Goal: Task Accomplishment & Management: Complete application form

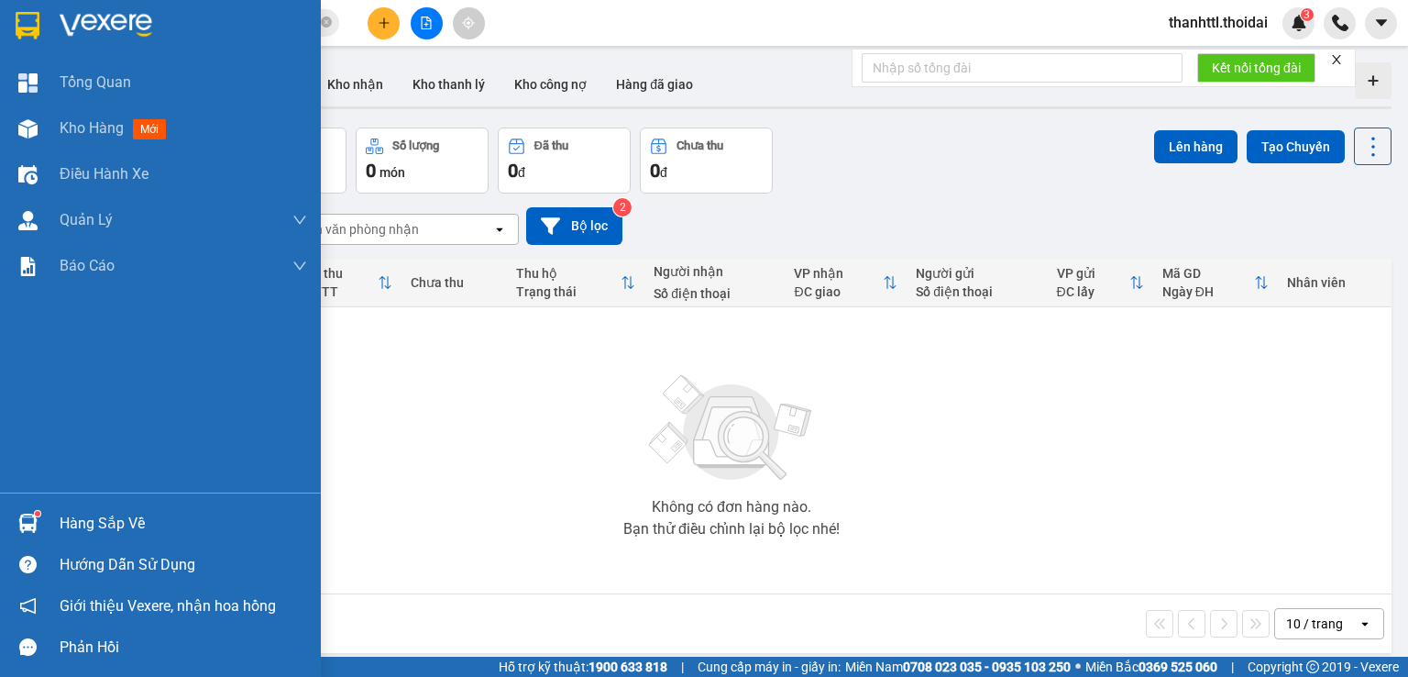
drag, startPoint x: 53, startPoint y: 514, endPoint x: 116, endPoint y: 515, distance: 63.3
click at [55, 515] on div "Hàng sắp về" at bounding box center [160, 522] width 321 height 41
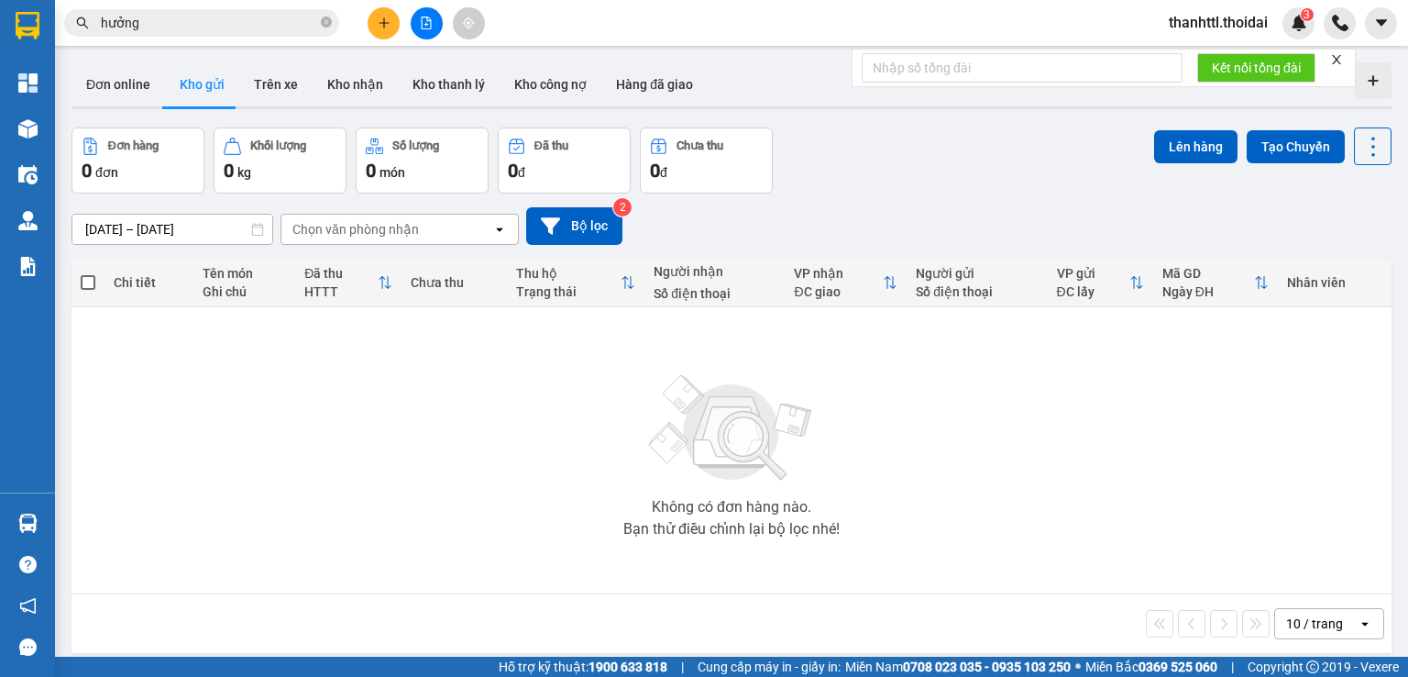
click at [362, 82] on section "Kết quả [PERSON_NAME] ( 692 ) Bộ lọc Mã ĐH Trạng thái Món hàng Thu hộ Tổng [PER…" at bounding box center [704, 338] width 1408 height 677
click at [359, 88] on button "Kho nhận" at bounding box center [355, 84] width 85 height 44
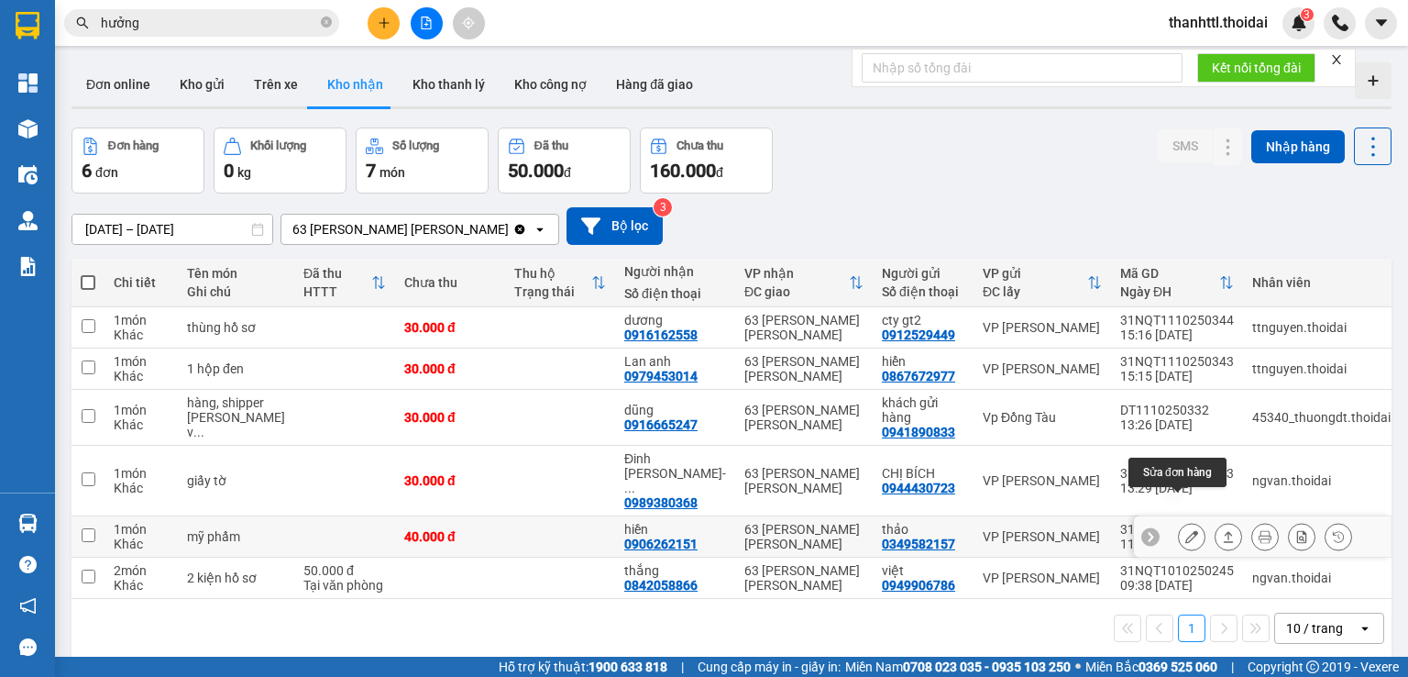
click at [1186, 530] on icon at bounding box center [1192, 536] width 13 height 13
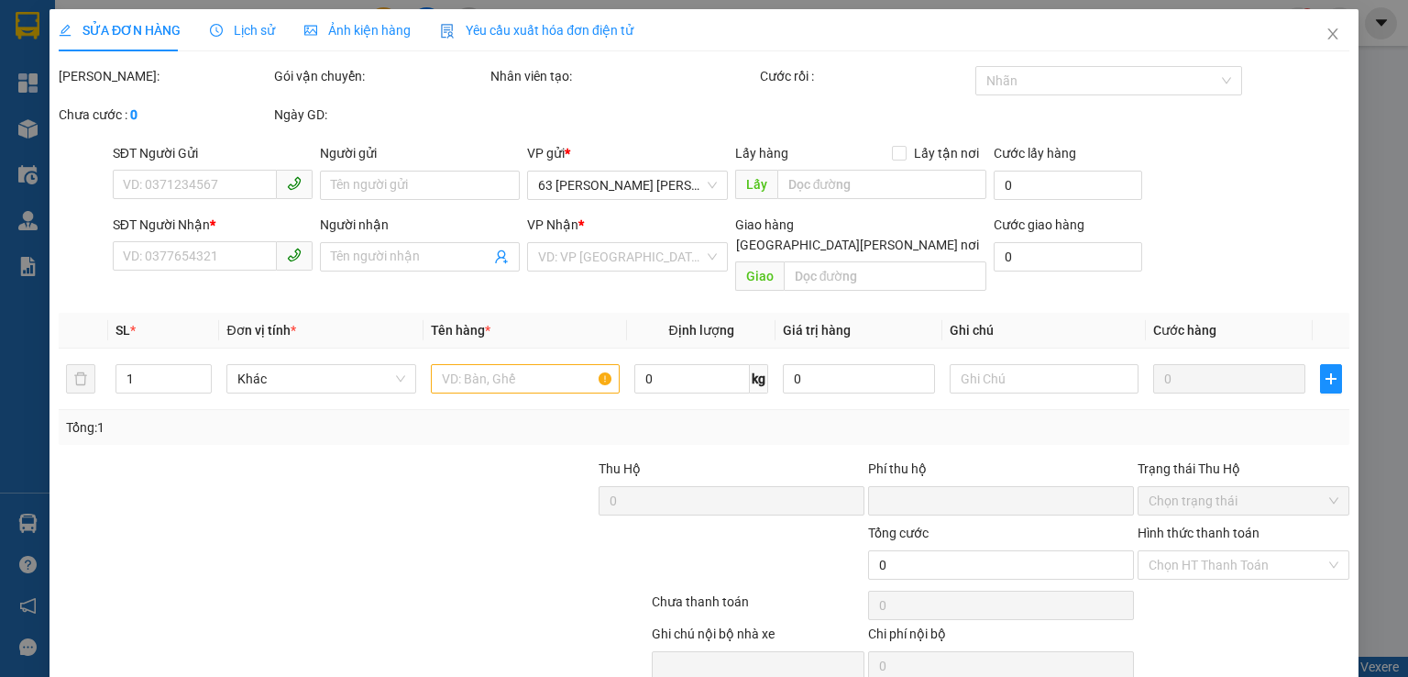
type input "0349582157"
type input "thảo"
type input "0906262151"
type input "hiền"
type input "0"
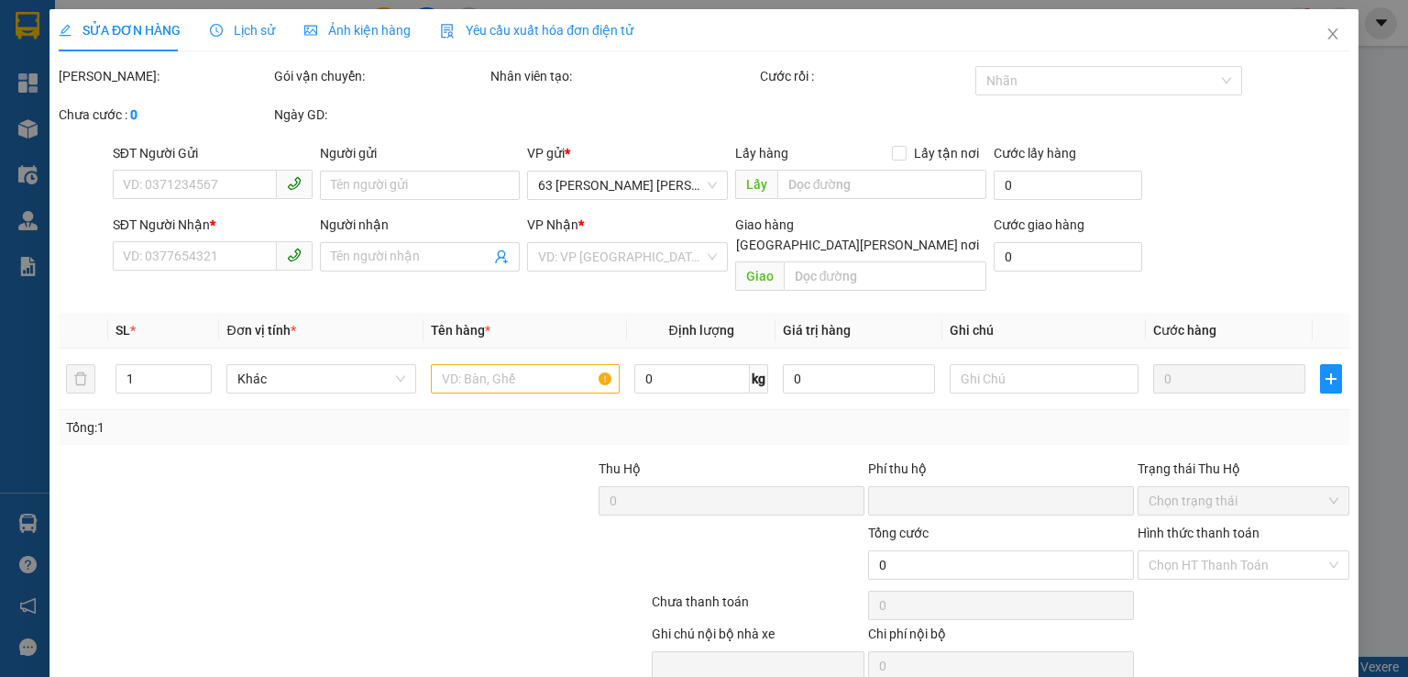
type input "40.000"
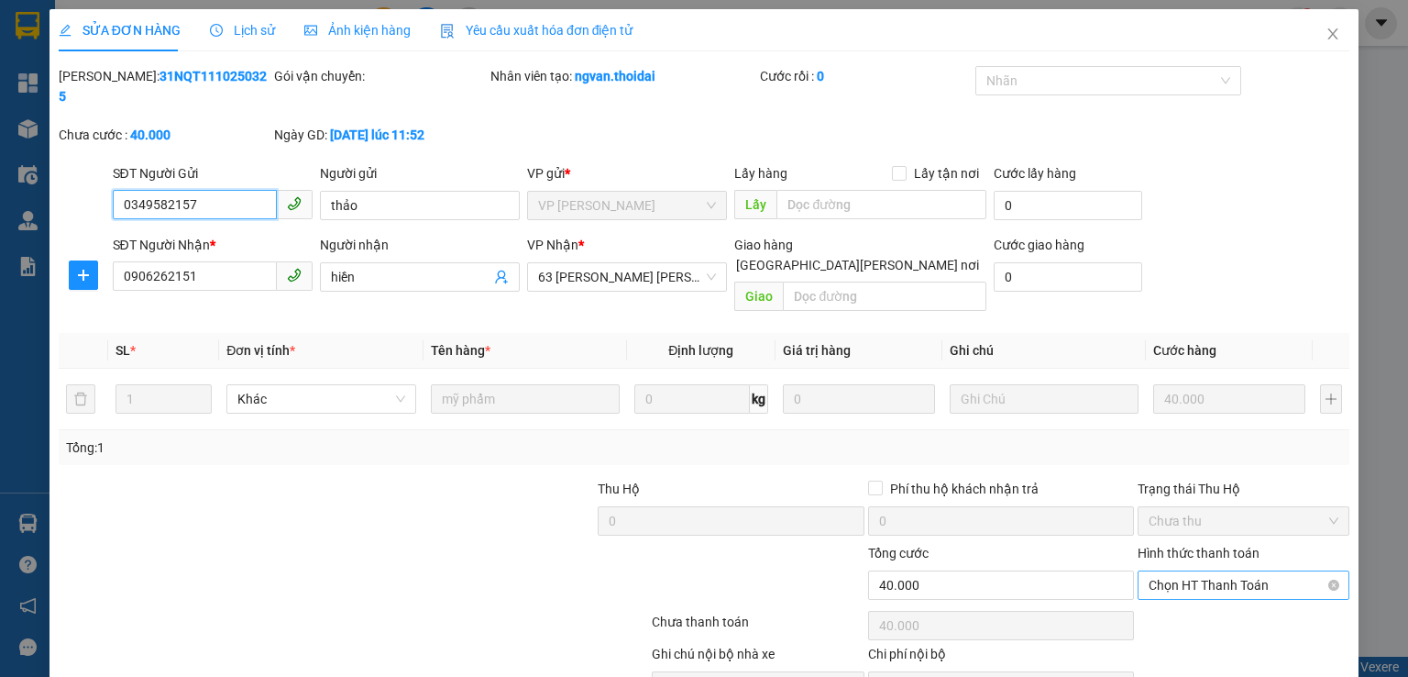
click at [1151, 571] on span "Chọn HT Thanh Toán" at bounding box center [1244, 585] width 190 height 28
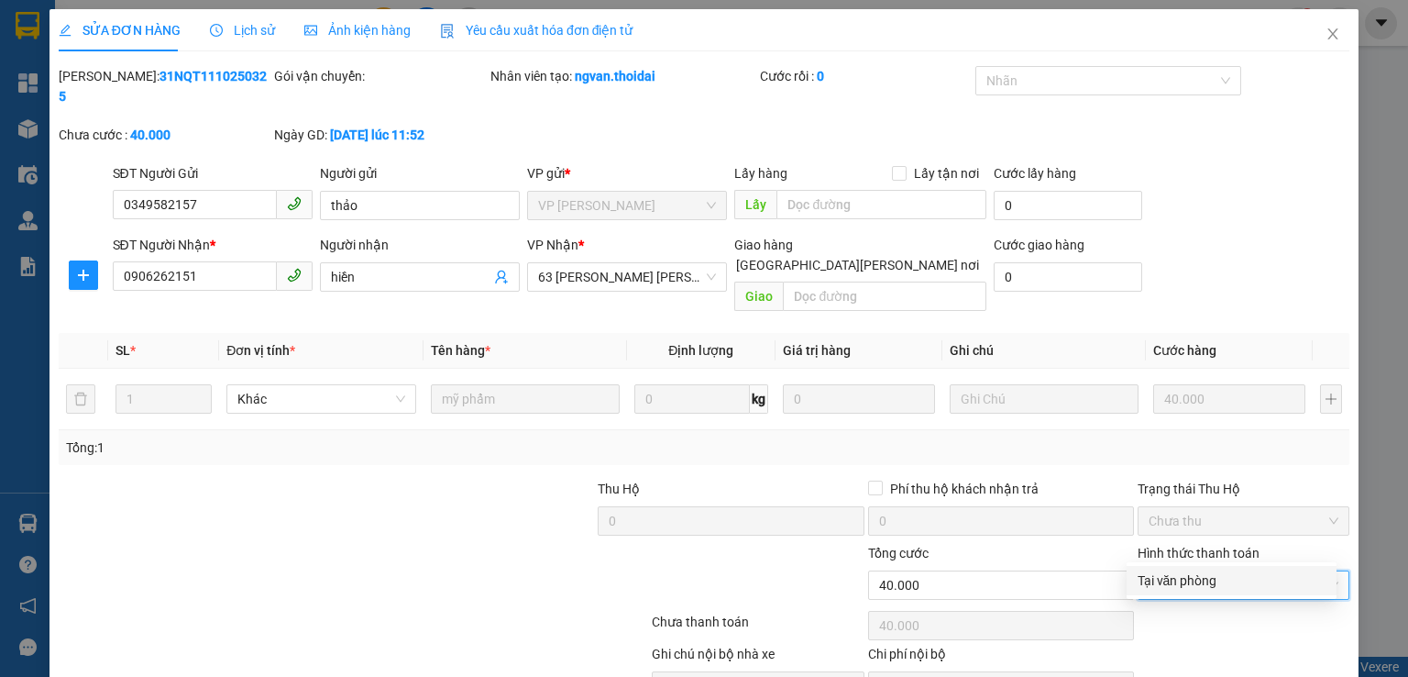
click at [1155, 580] on div "Tại văn phòng" at bounding box center [1232, 580] width 188 height 20
type input "0"
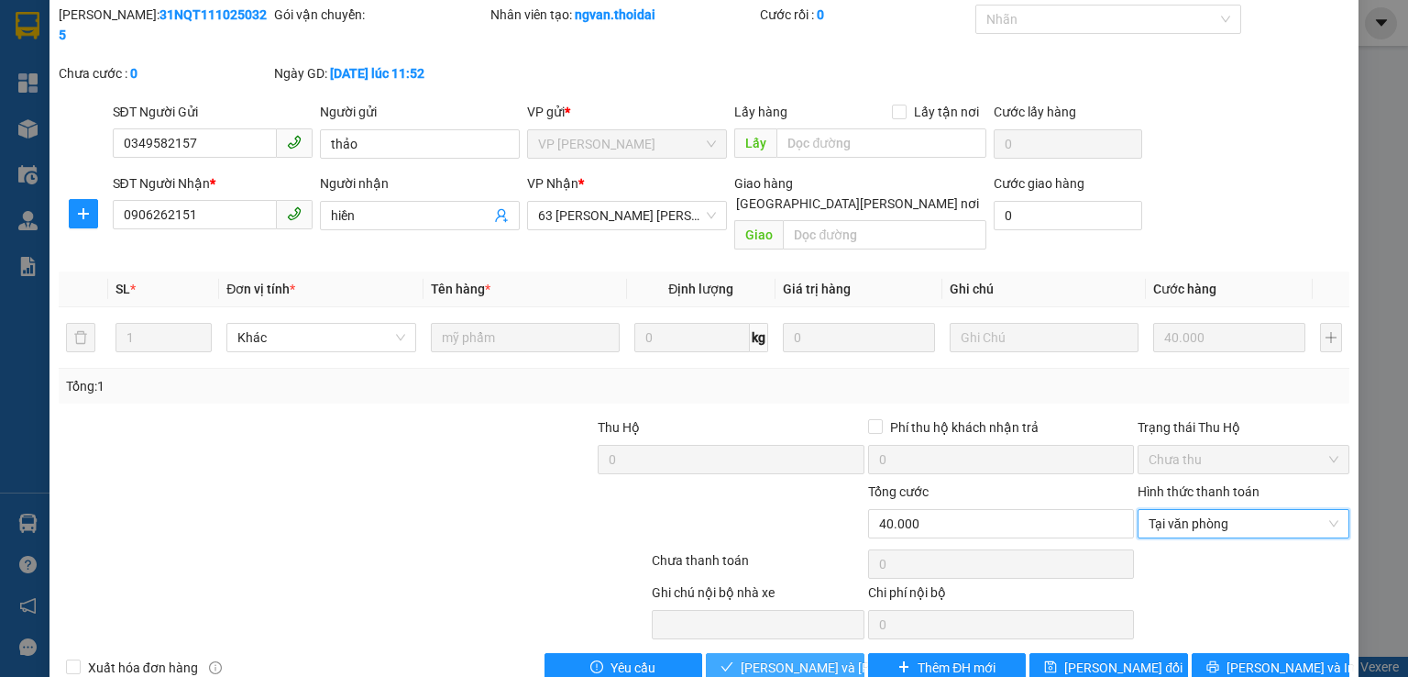
click at [789, 657] on span "[PERSON_NAME] và [PERSON_NAME] hàng" at bounding box center [865, 667] width 248 height 20
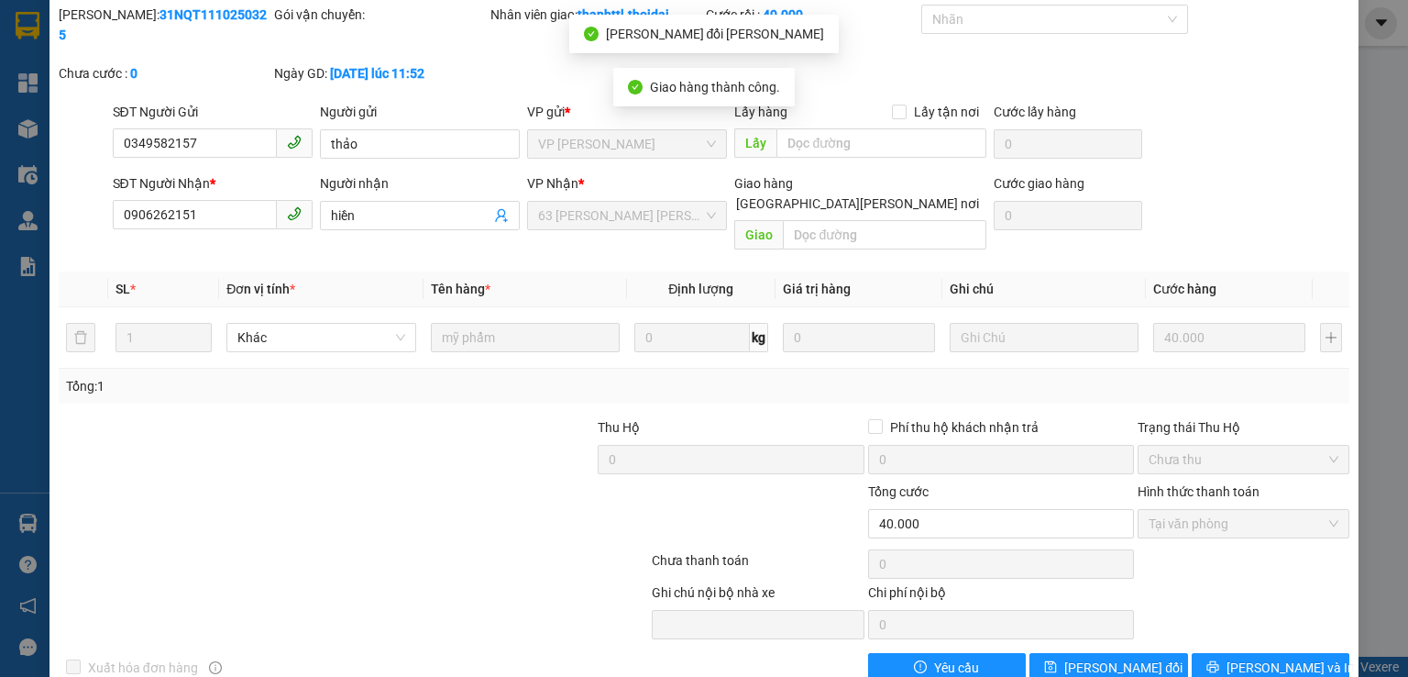
scroll to position [0, 0]
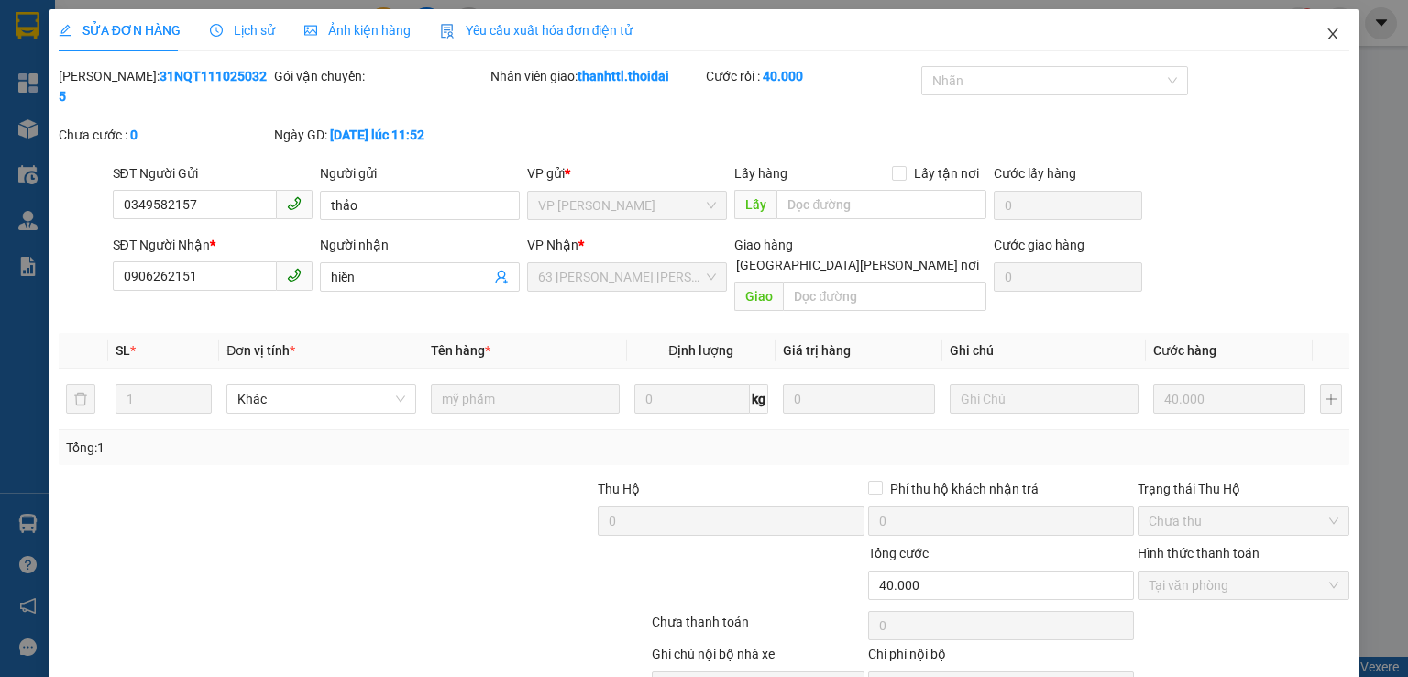
click at [1329, 38] on icon "close" at bounding box center [1334, 33] width 10 height 11
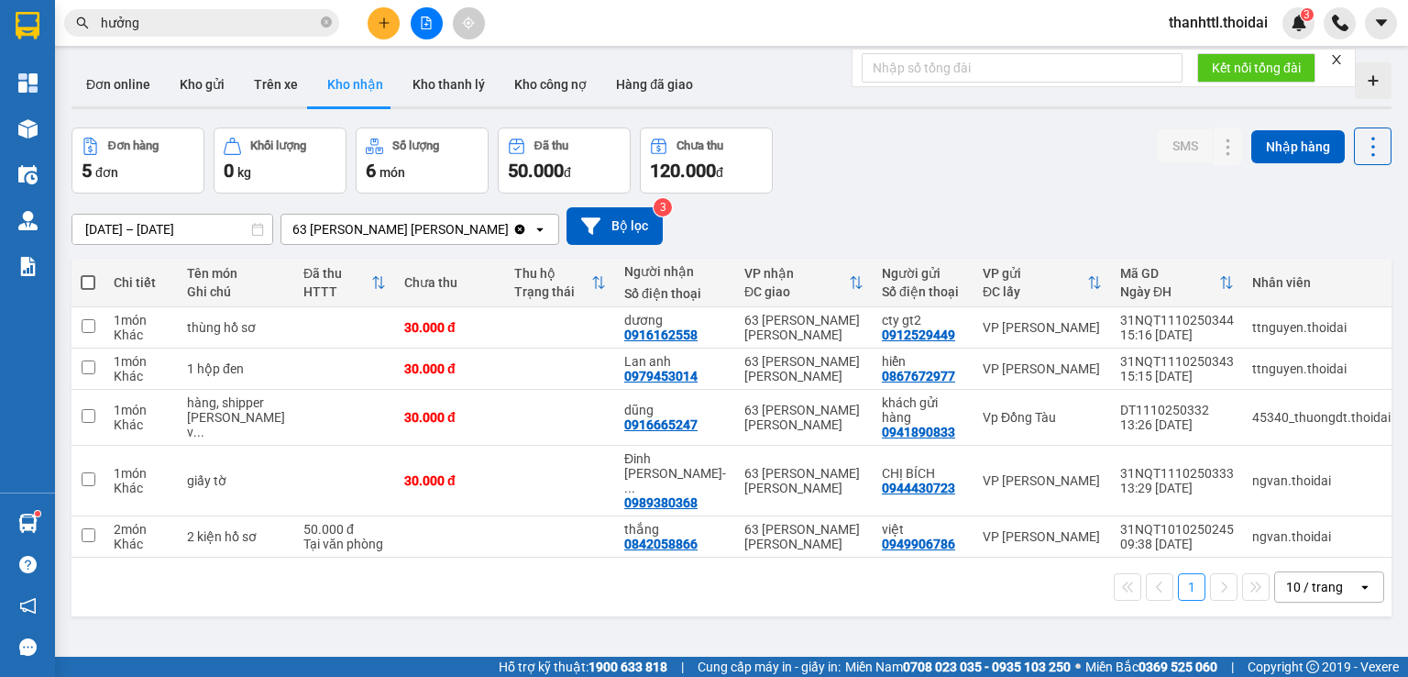
click at [344, 82] on button "Kho nhận" at bounding box center [355, 84] width 85 height 44
click at [1259, 324] on icon at bounding box center [1265, 327] width 13 height 13
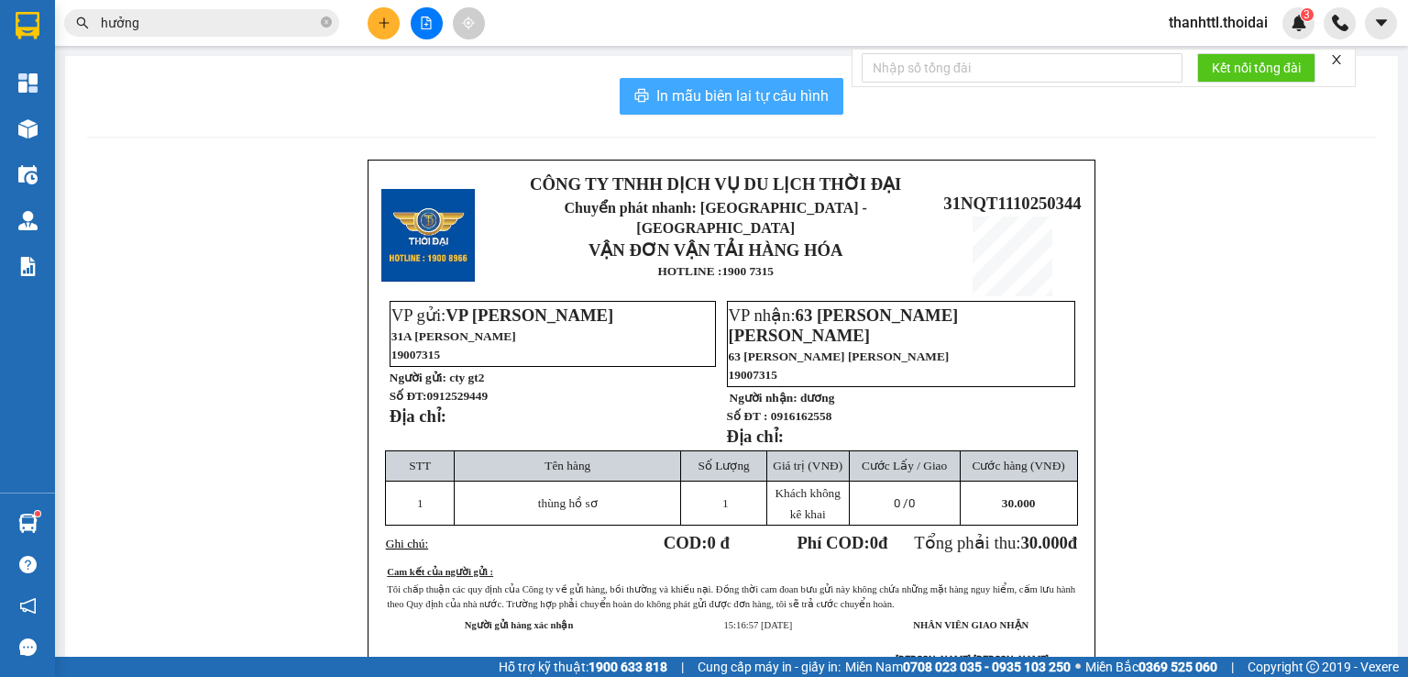
click at [689, 94] on span "In mẫu biên lai tự cấu hình" at bounding box center [742, 95] width 172 height 23
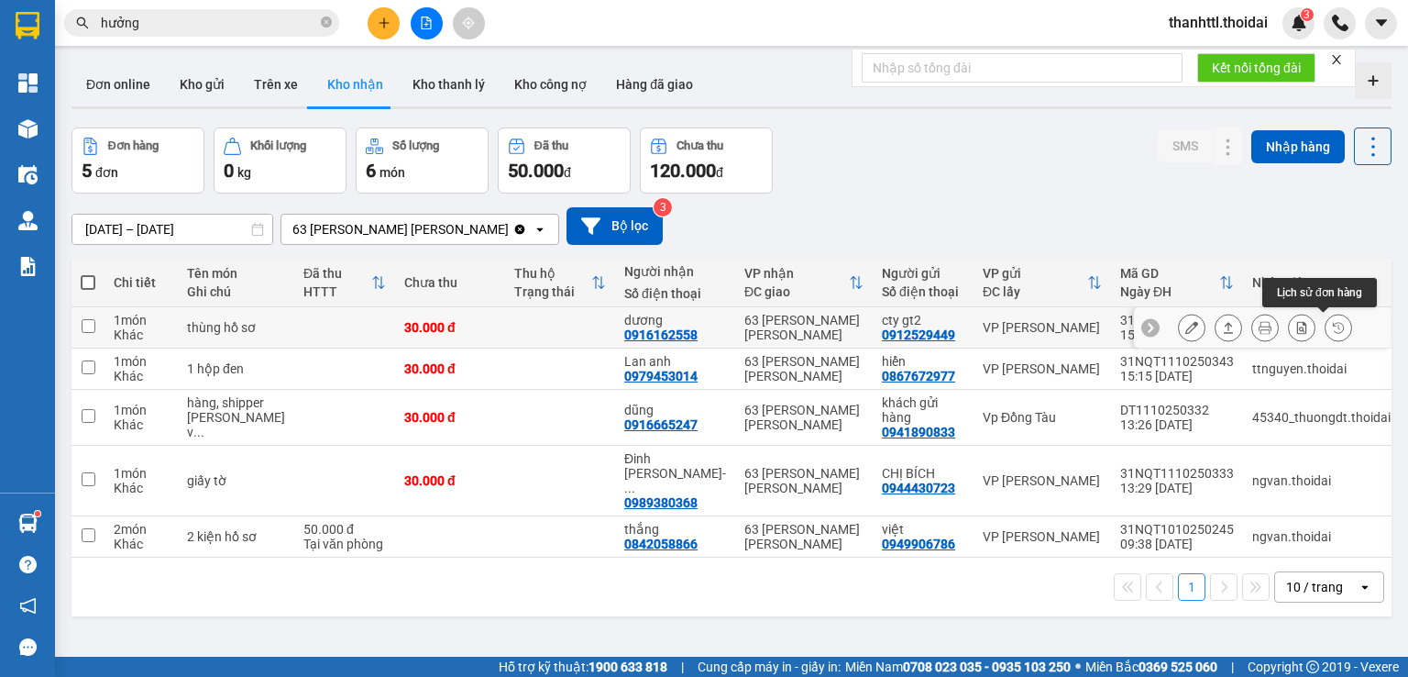
click at [1333, 324] on icon at bounding box center [1338, 327] width 11 height 11
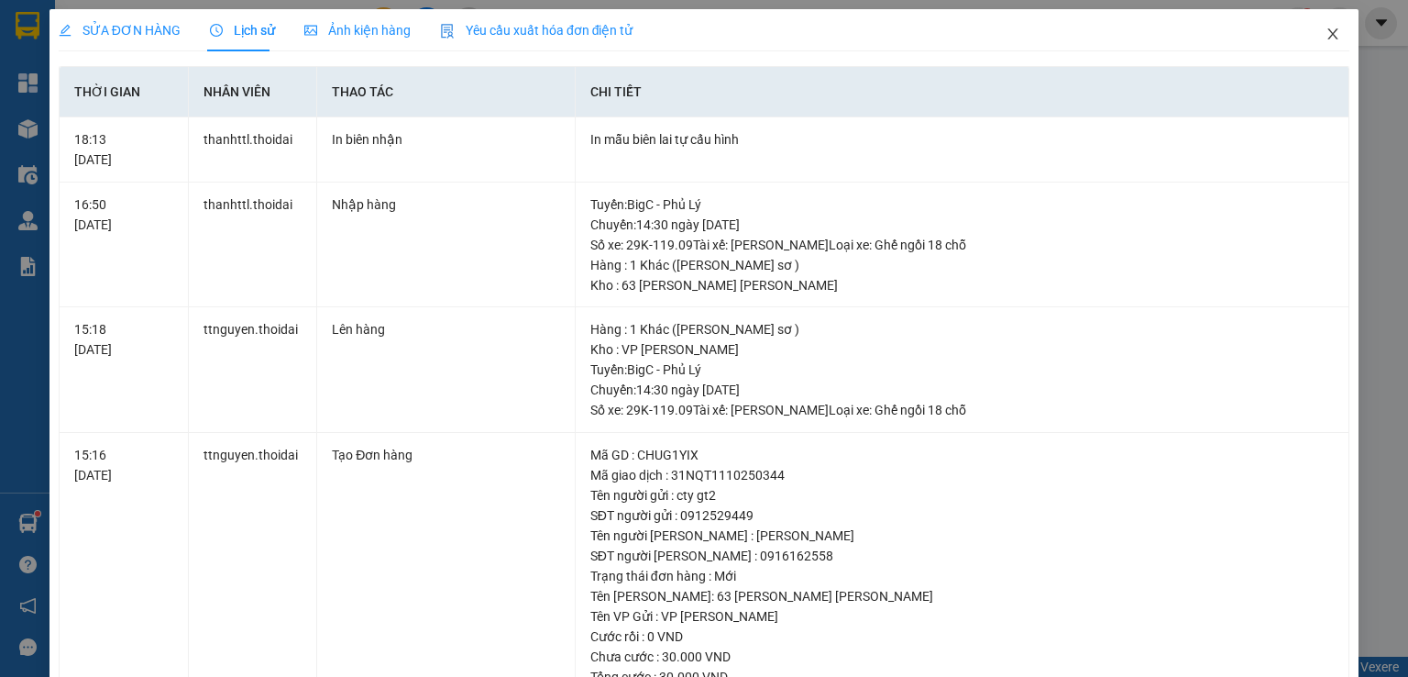
click at [1328, 31] on span "Close" at bounding box center [1332, 34] width 51 height 51
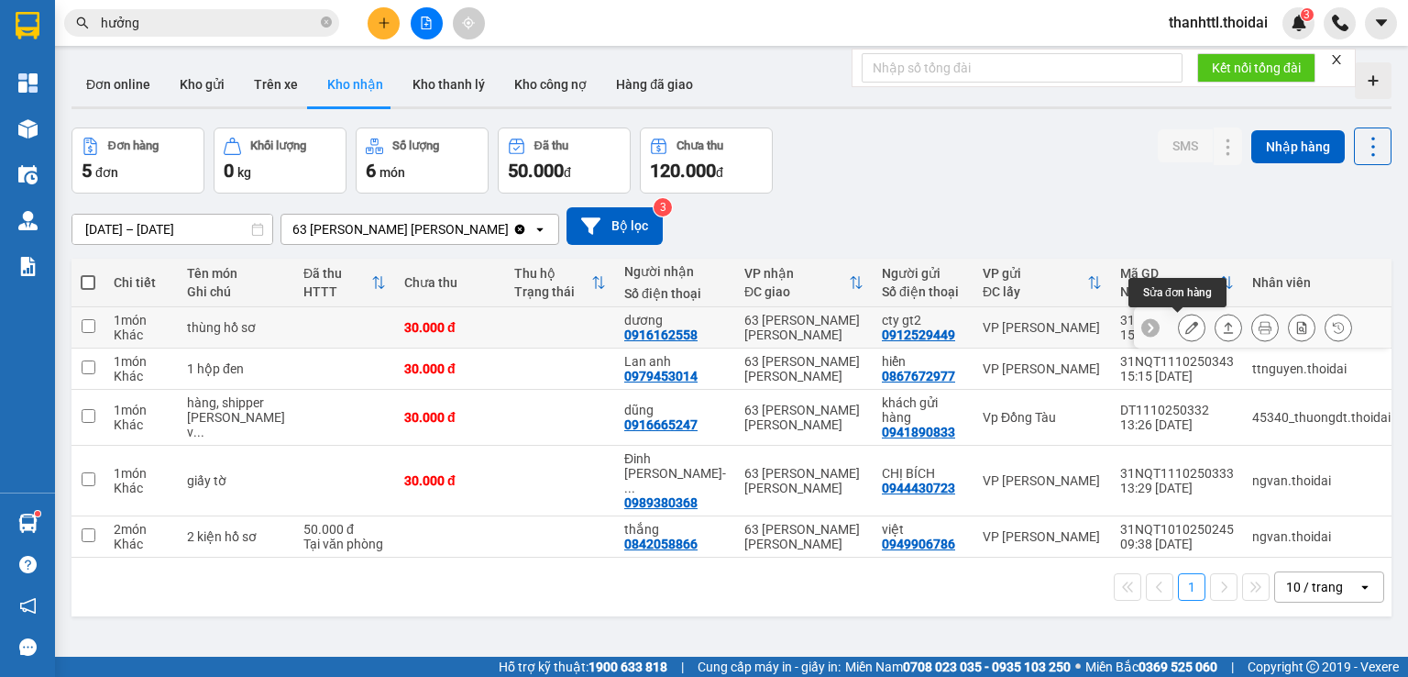
click at [1186, 330] on icon at bounding box center [1192, 327] width 13 height 13
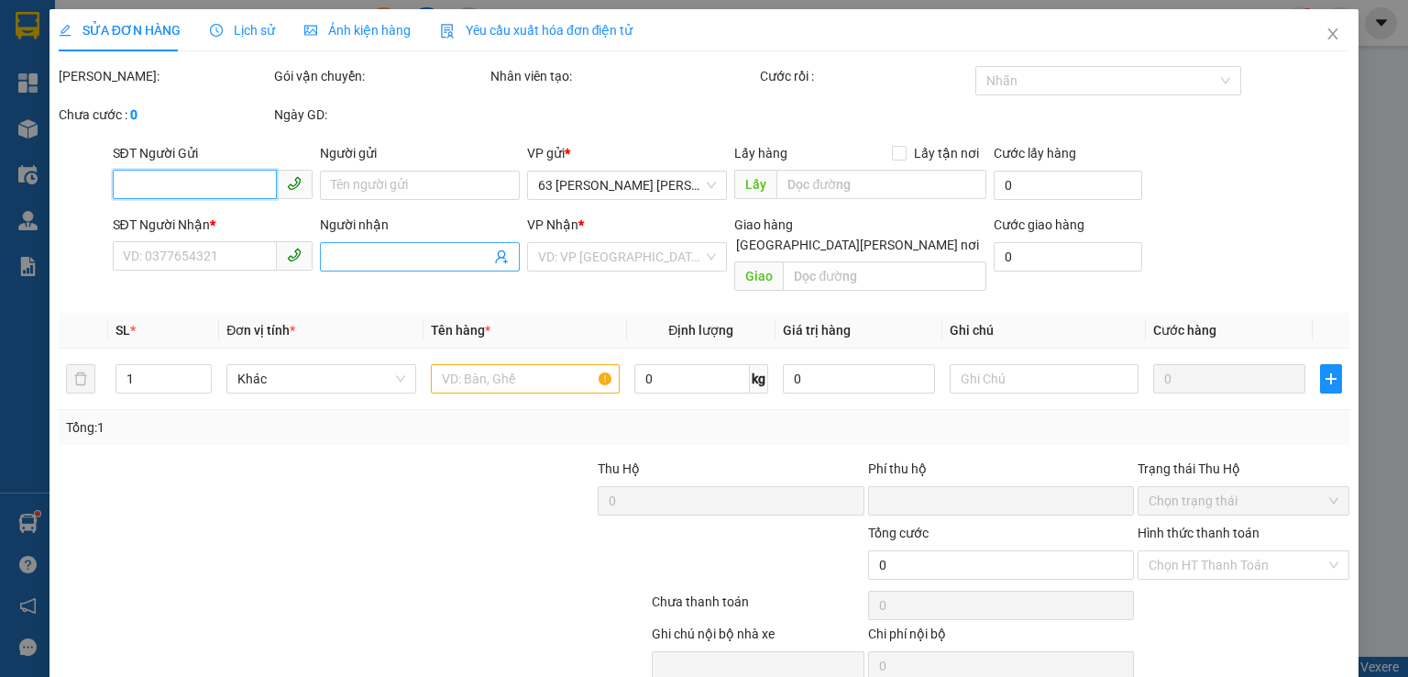
type input "0912529449"
type input "cty gt2"
type input "0916162558"
type input "dương"
type input "0"
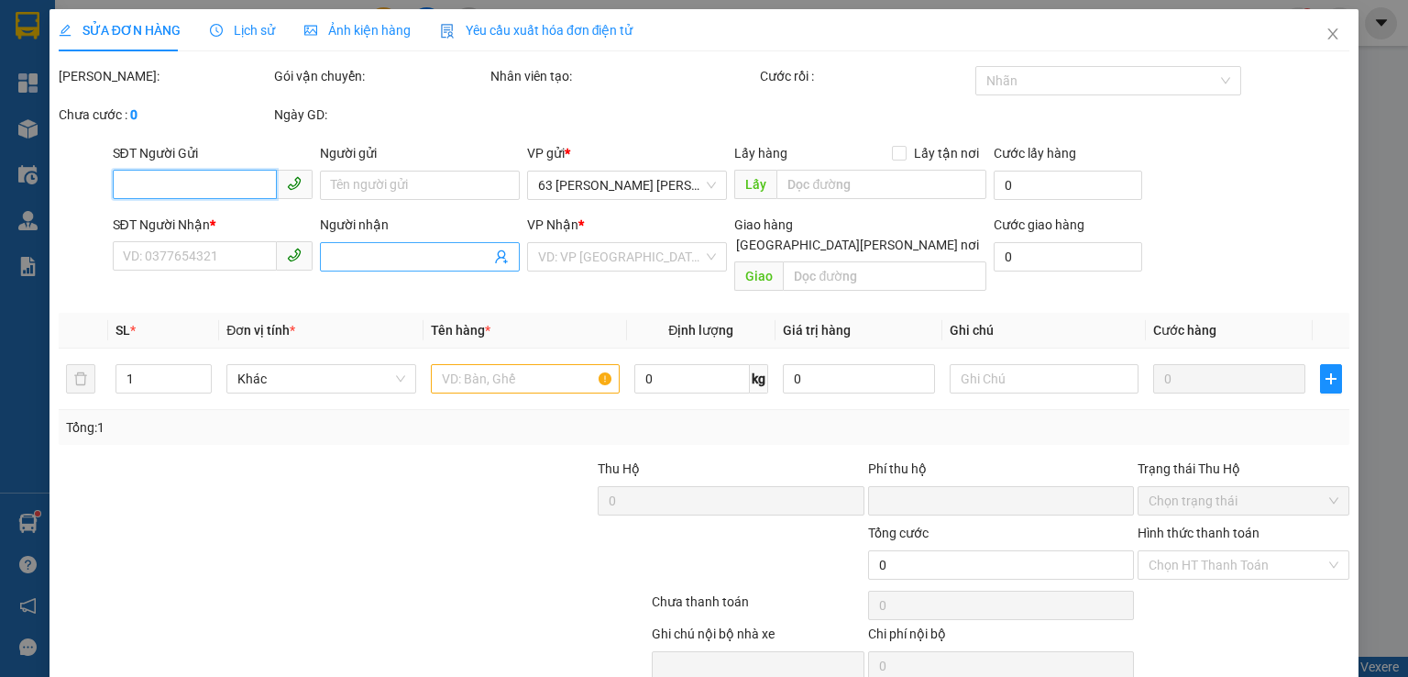
type input "30.000"
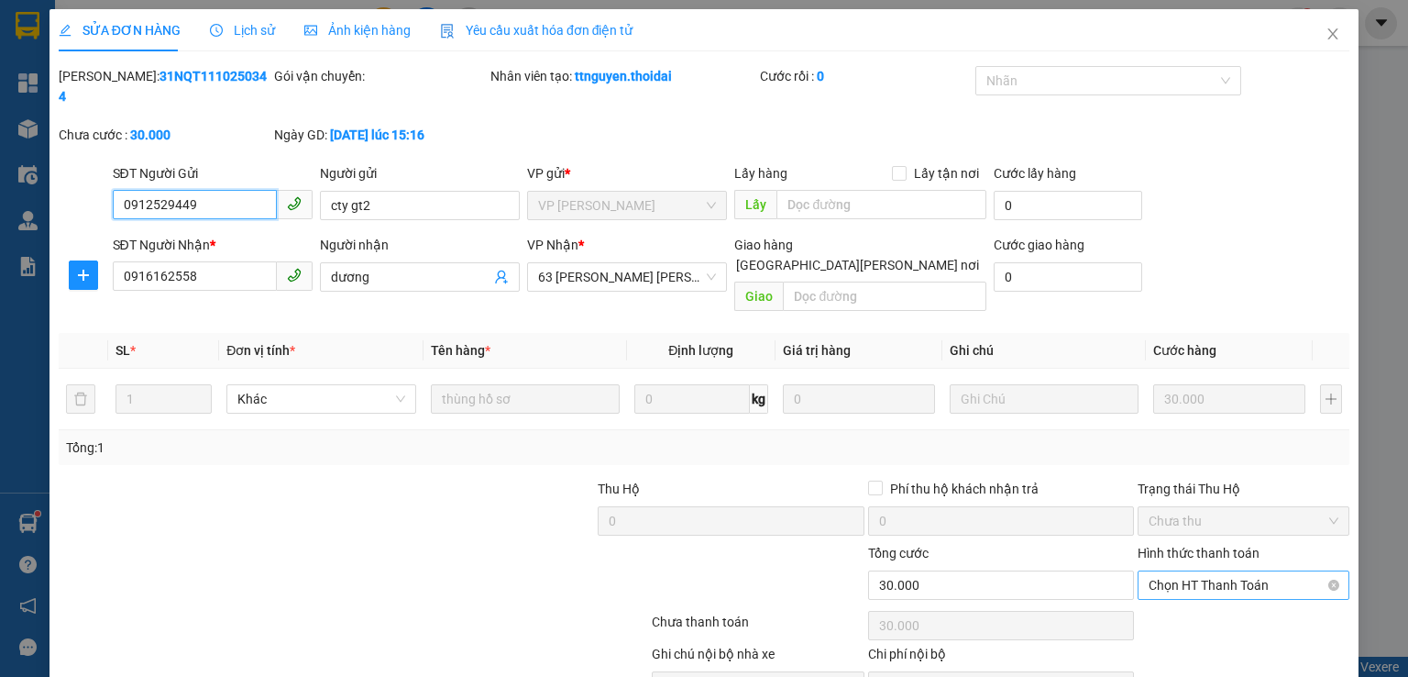
click at [1158, 571] on span "Chọn HT Thanh Toán" at bounding box center [1244, 585] width 190 height 28
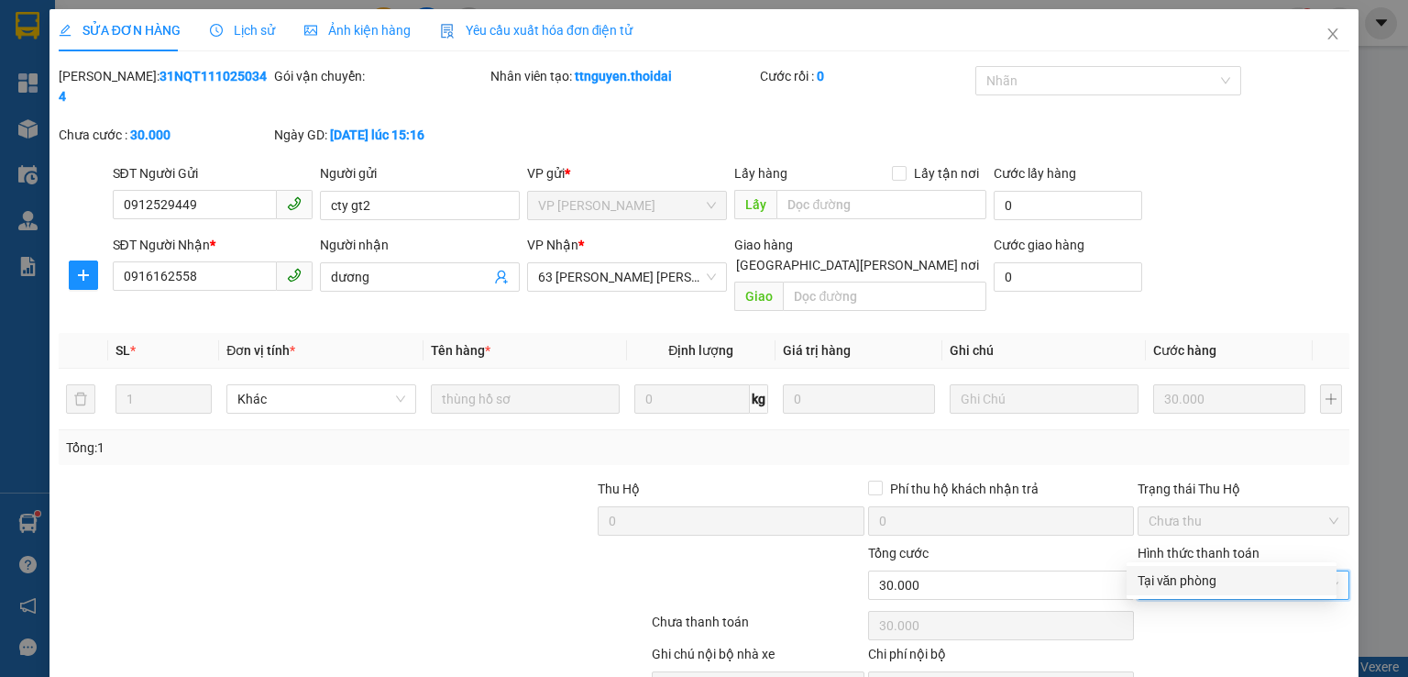
click at [1152, 580] on div "Tại văn phòng" at bounding box center [1232, 580] width 188 height 20
type input "0"
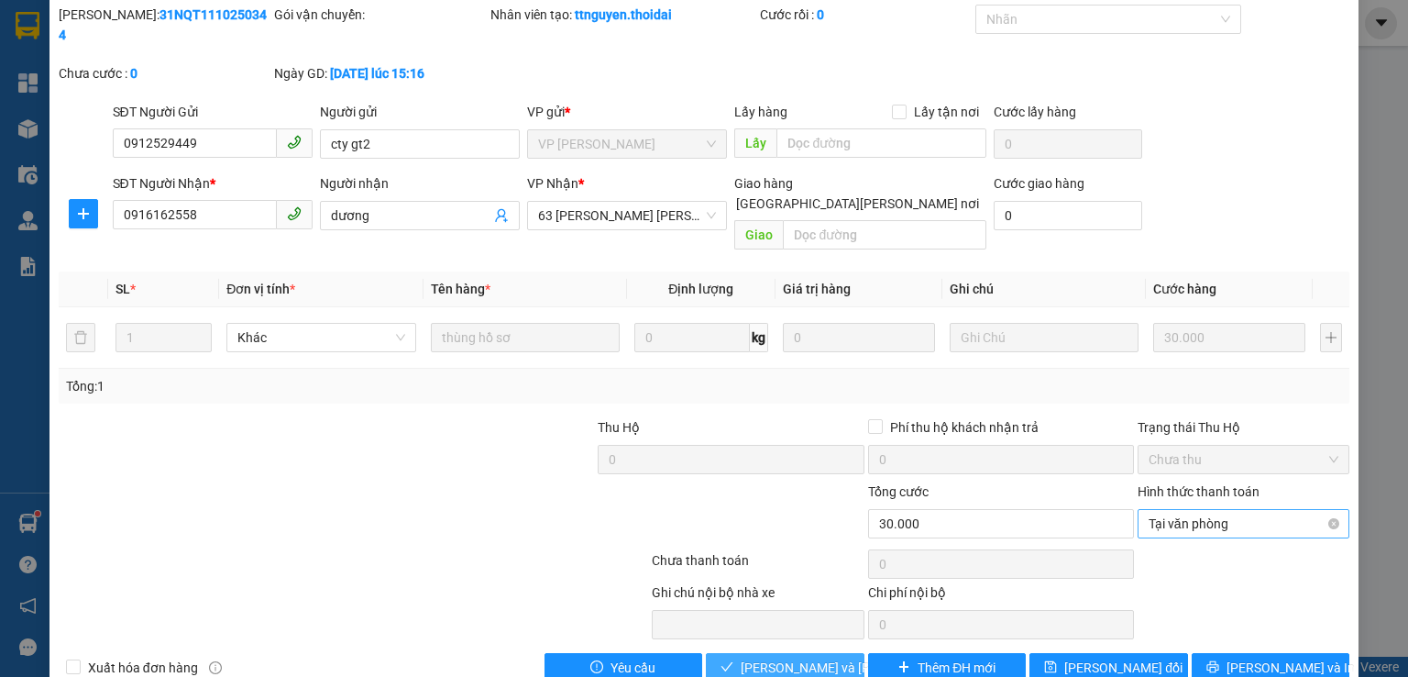
drag, startPoint x: 770, startPoint y: 630, endPoint x: 1199, endPoint y: 495, distance: 449.8
click at [1199, 495] on div "Total Paid Fee 0 Total UnPaid Fee 30.000 Cash Collection Total Fee Mã ĐH: 31NQT…" at bounding box center [704, 344] width 1291 height 678
click at [1186, 510] on span "Tại văn phòng" at bounding box center [1244, 524] width 190 height 28
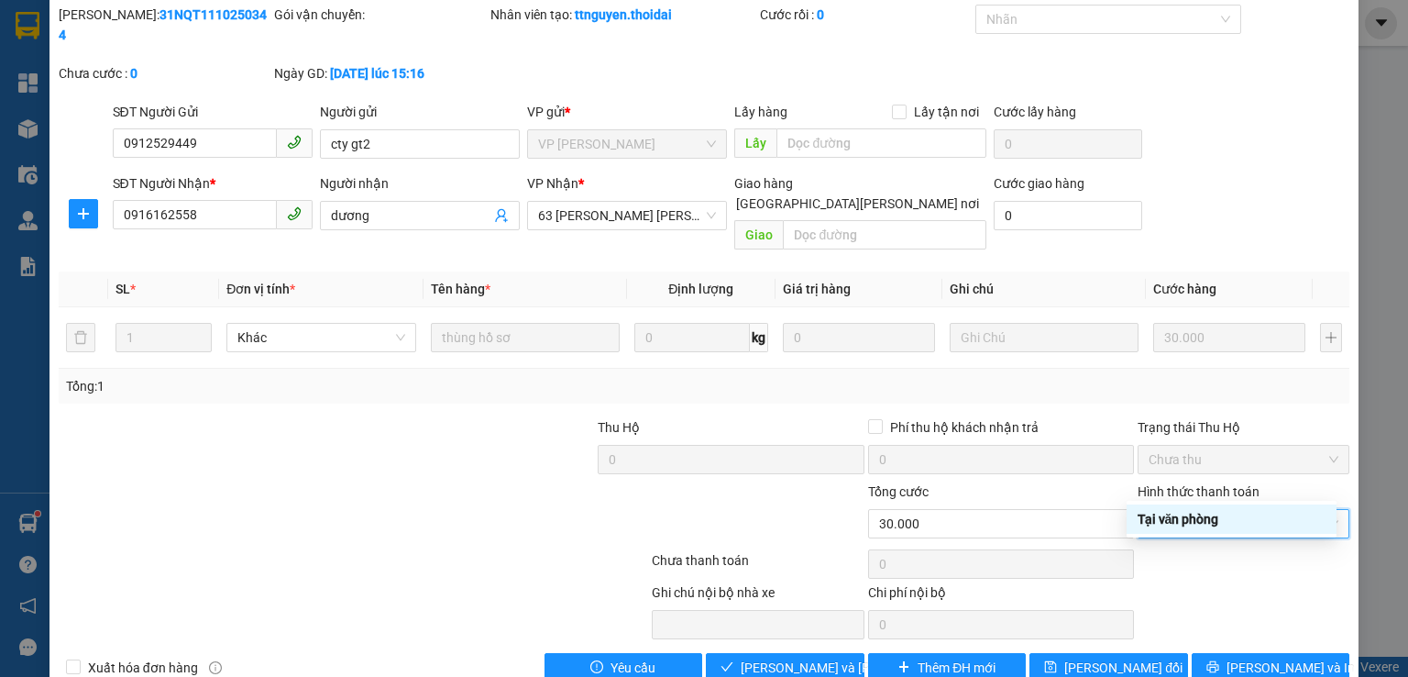
click at [1159, 517] on div "Tại văn phòng" at bounding box center [1232, 519] width 188 height 20
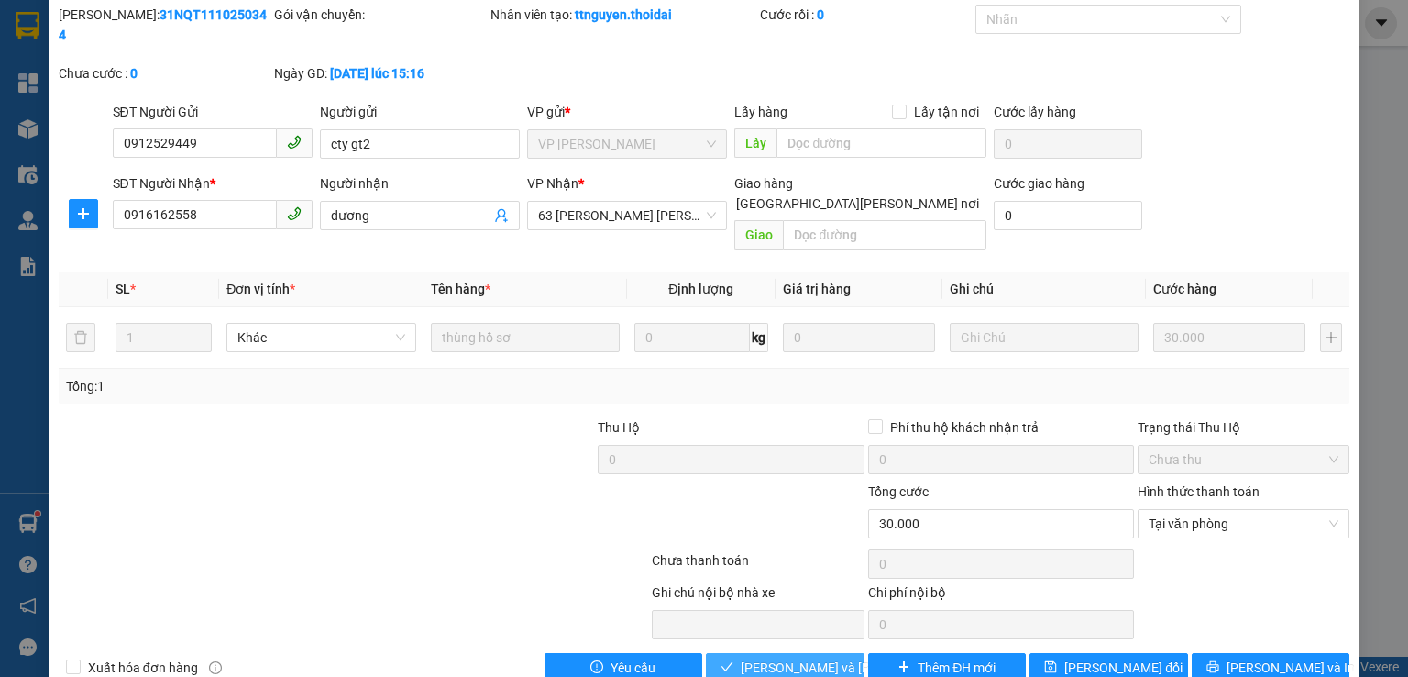
click at [769, 657] on span "[PERSON_NAME] và [PERSON_NAME] hàng" at bounding box center [865, 667] width 248 height 20
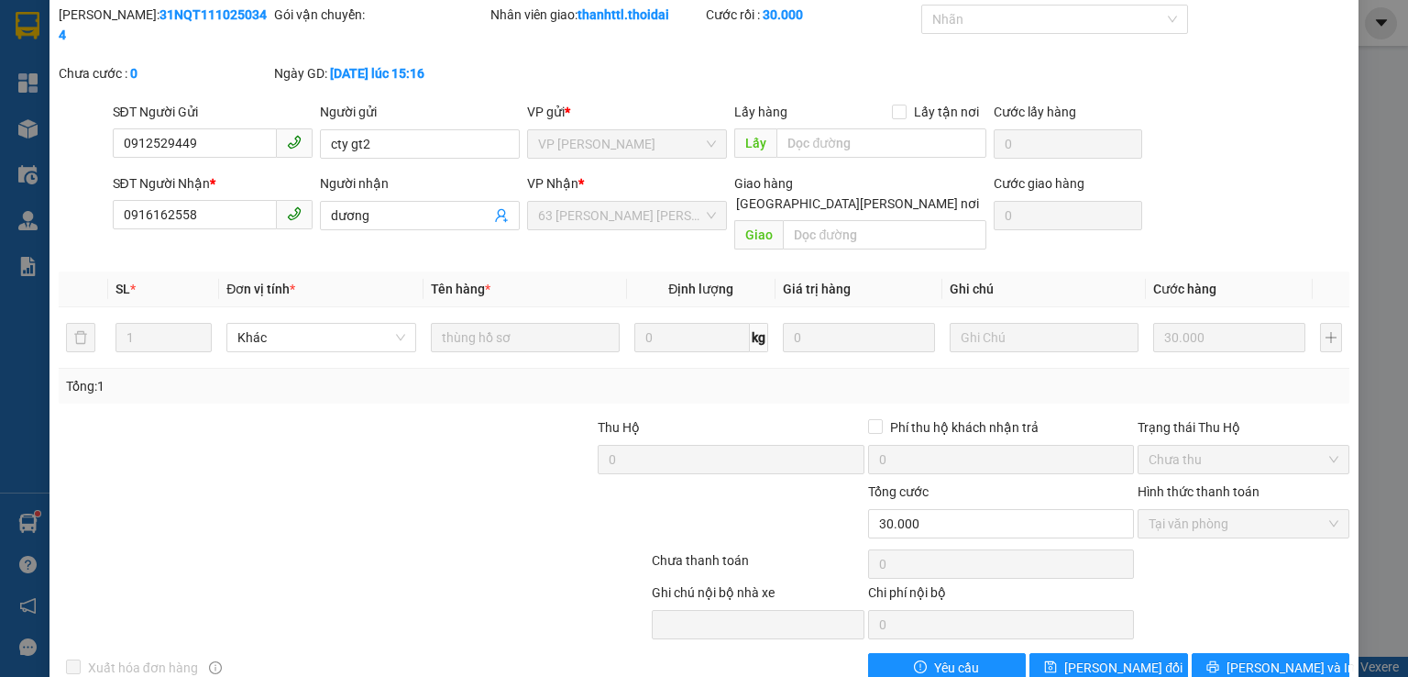
scroll to position [0, 0]
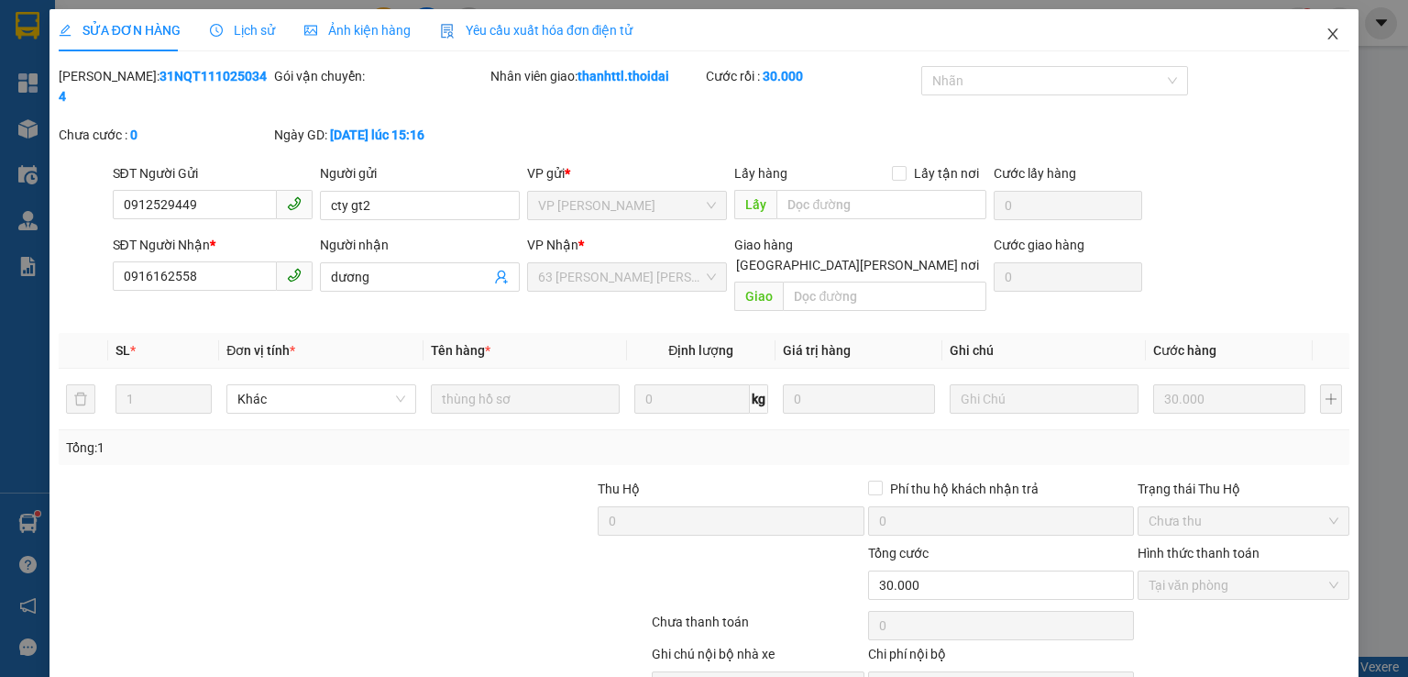
click at [1326, 34] on icon "close" at bounding box center [1333, 34] width 15 height 15
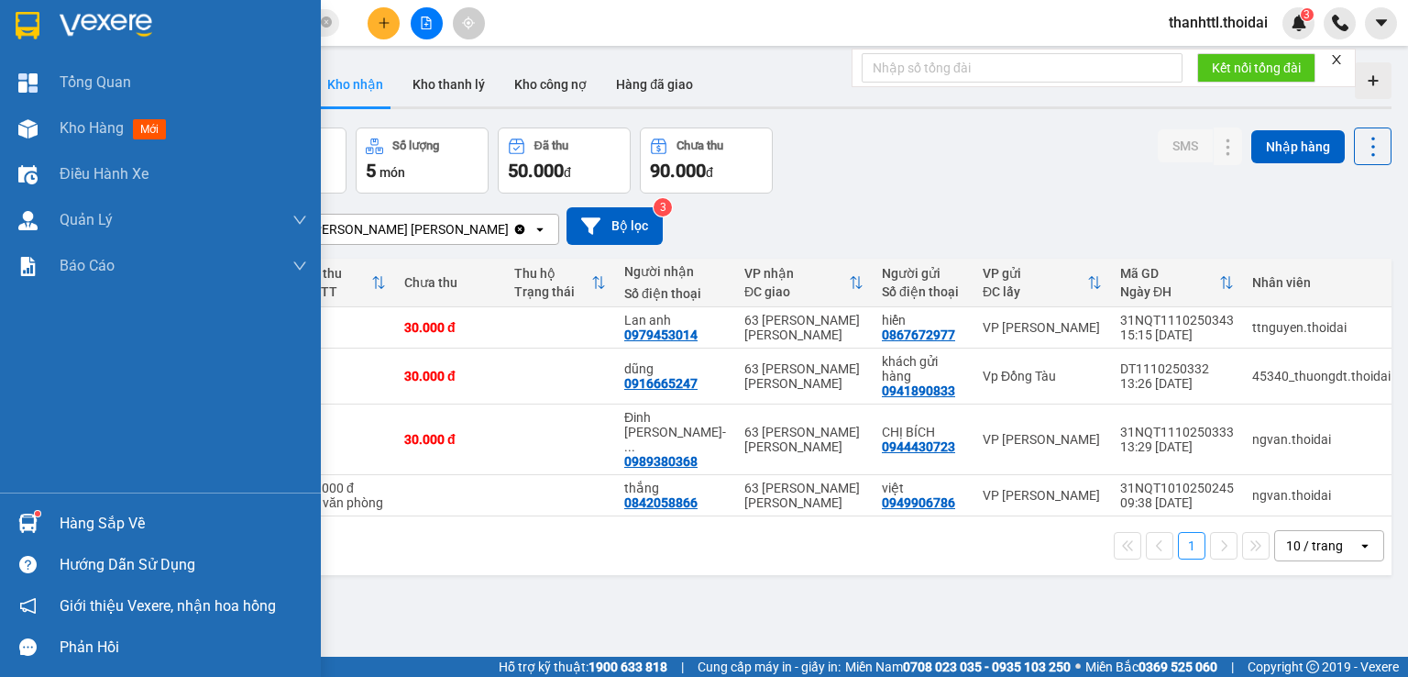
click at [48, 530] on div "Hàng sắp về" at bounding box center [160, 522] width 321 height 41
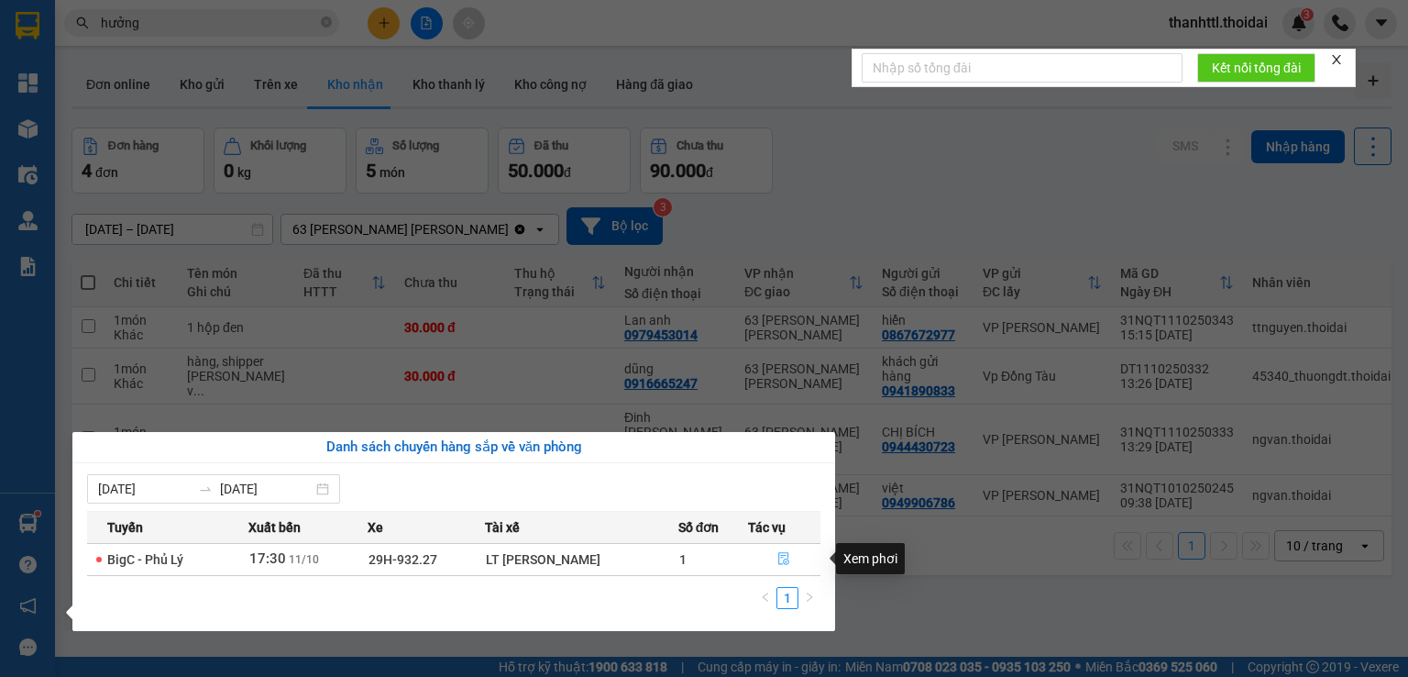
click at [777, 555] on icon "file-done" at bounding box center [783, 558] width 13 height 13
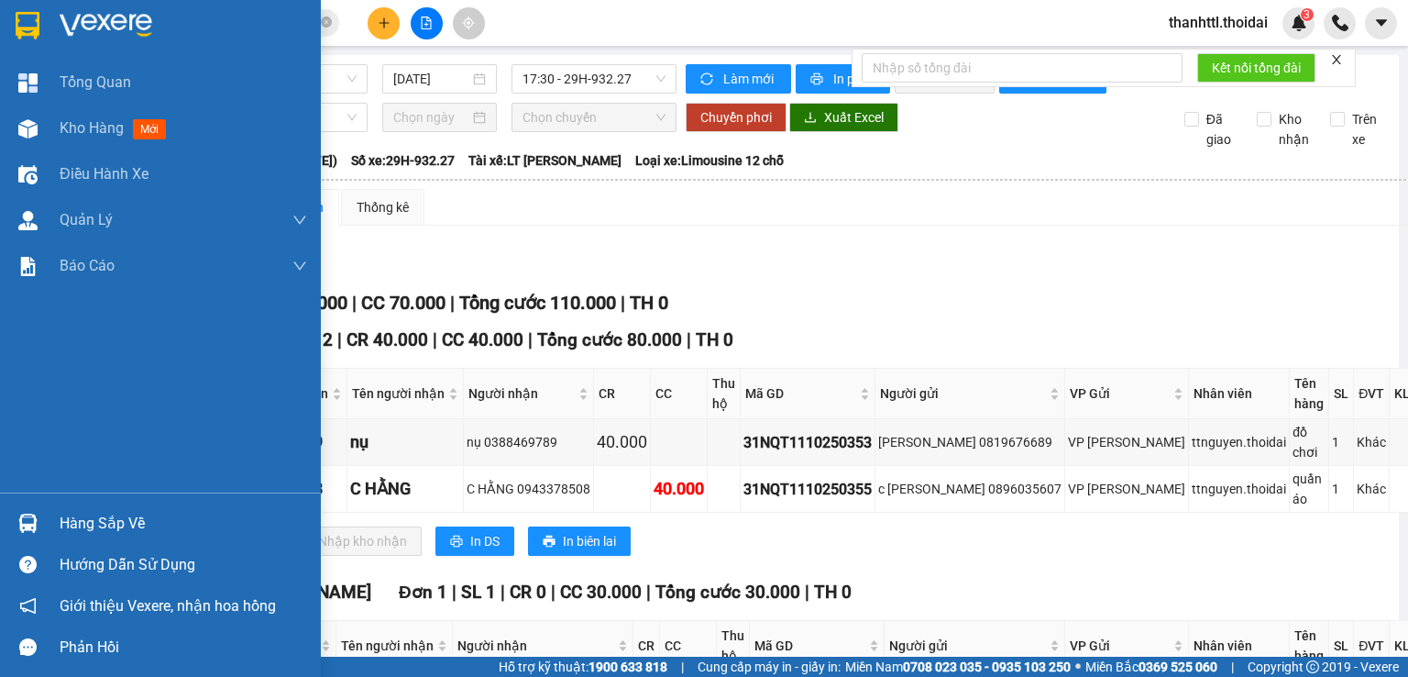
click at [80, 524] on div "Hàng sắp về" at bounding box center [184, 524] width 248 height 28
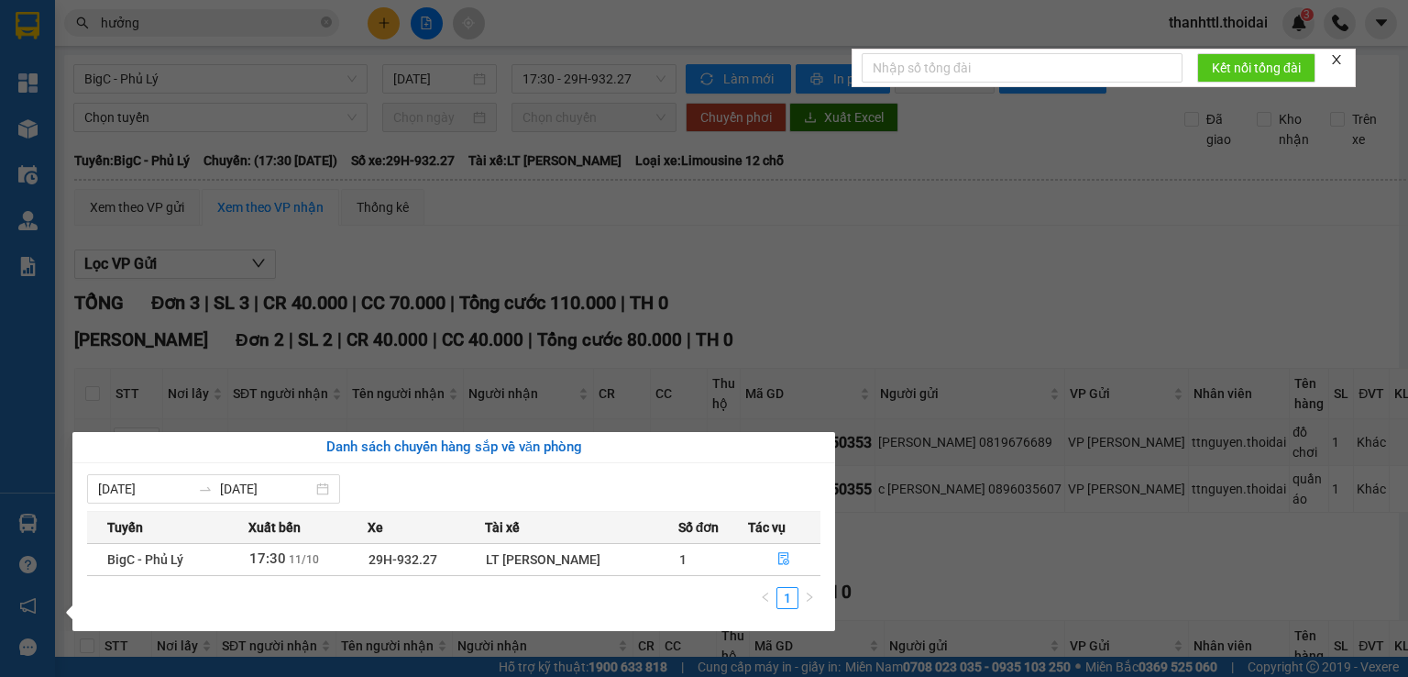
click at [858, 328] on section "Kết quả [PERSON_NAME] ( 692 ) Bộ lọc Mã ĐH Trạng thái Món hàng Thu hộ Tổng [PER…" at bounding box center [704, 338] width 1408 height 677
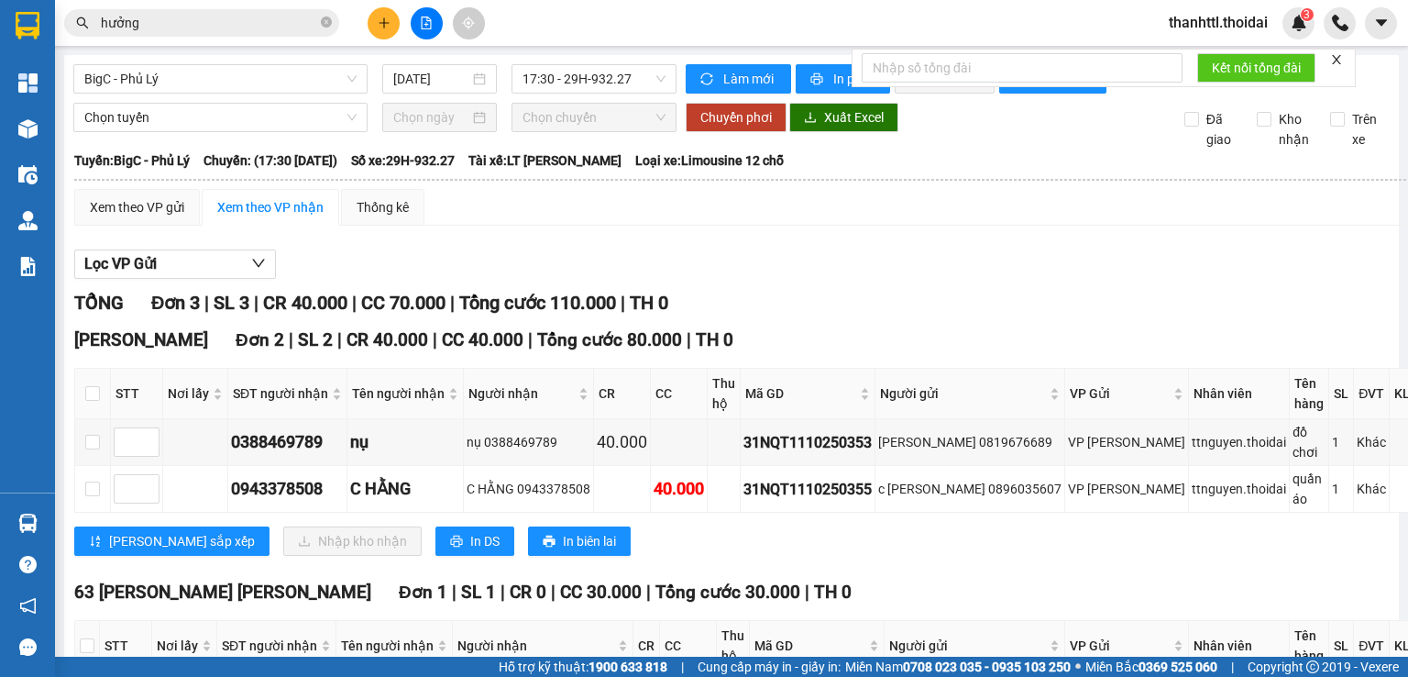
click at [1212, 30] on span "thanhttl.thoidai" at bounding box center [1218, 22] width 128 height 23
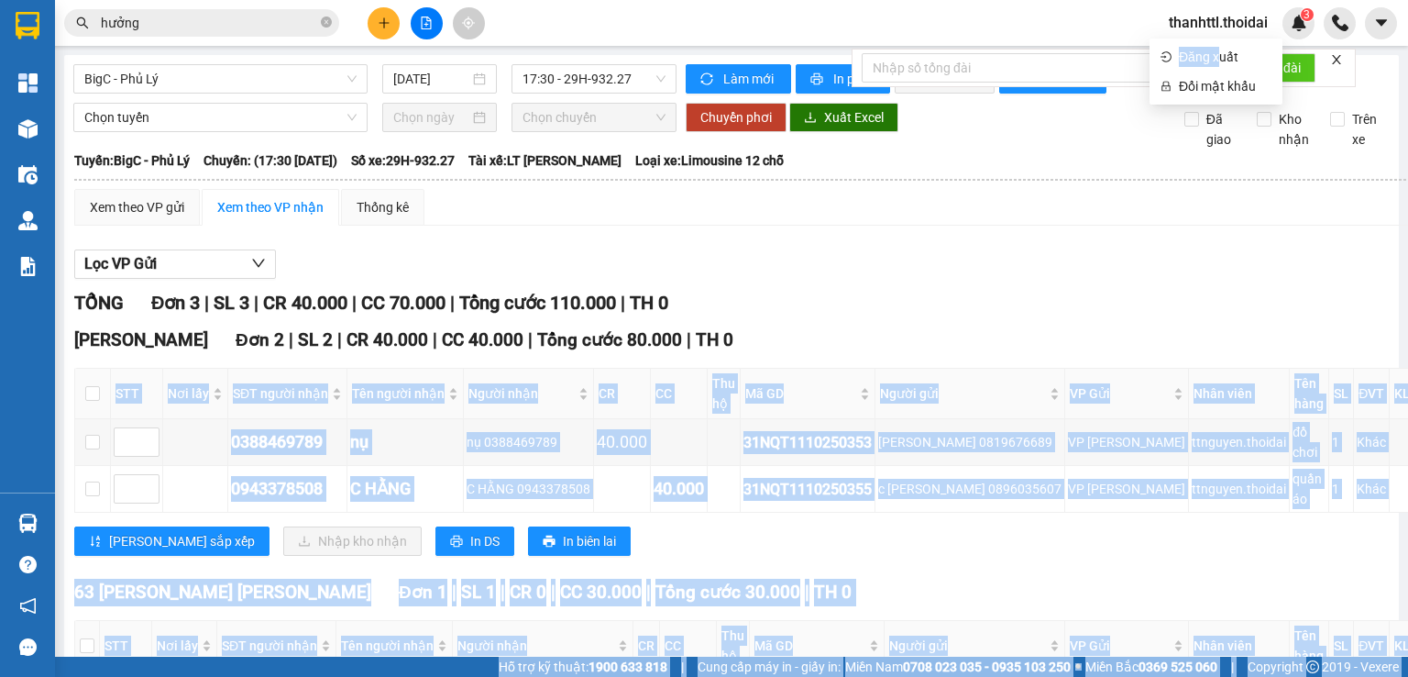
drag, startPoint x: 1217, startPoint y: 61, endPoint x: 714, endPoint y: 327, distance: 568.9
click at [722, 329] on body "Kết quả [PERSON_NAME] ( 692 ) Bộ lọc Mã ĐH Trạng thái Món hàng Thu hộ Tổng [PER…" at bounding box center [704, 338] width 1408 height 677
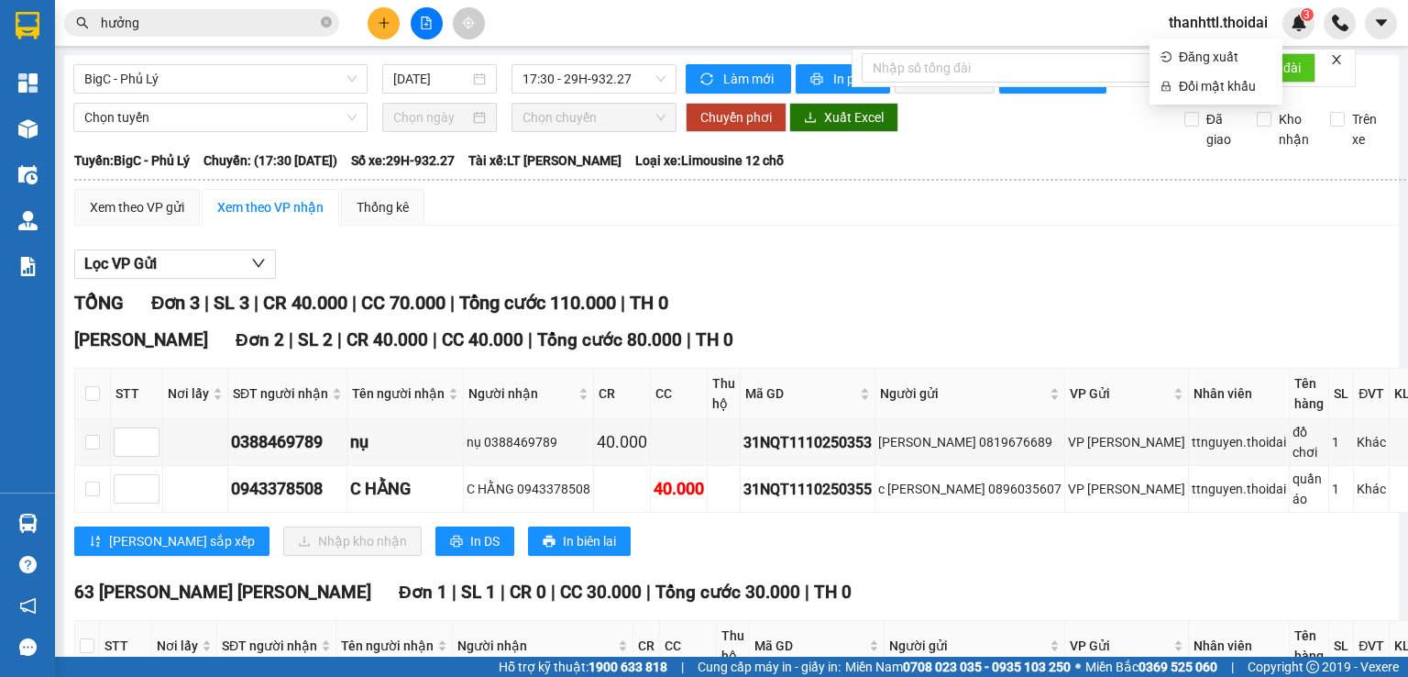
click at [866, 244] on div "Xem theo VP gửi Xem theo [PERSON_NAME] Thống kê Lọc VP Gửi [PERSON_NAME] 3 | S…" at bounding box center [786, 486] width 1424 height 595
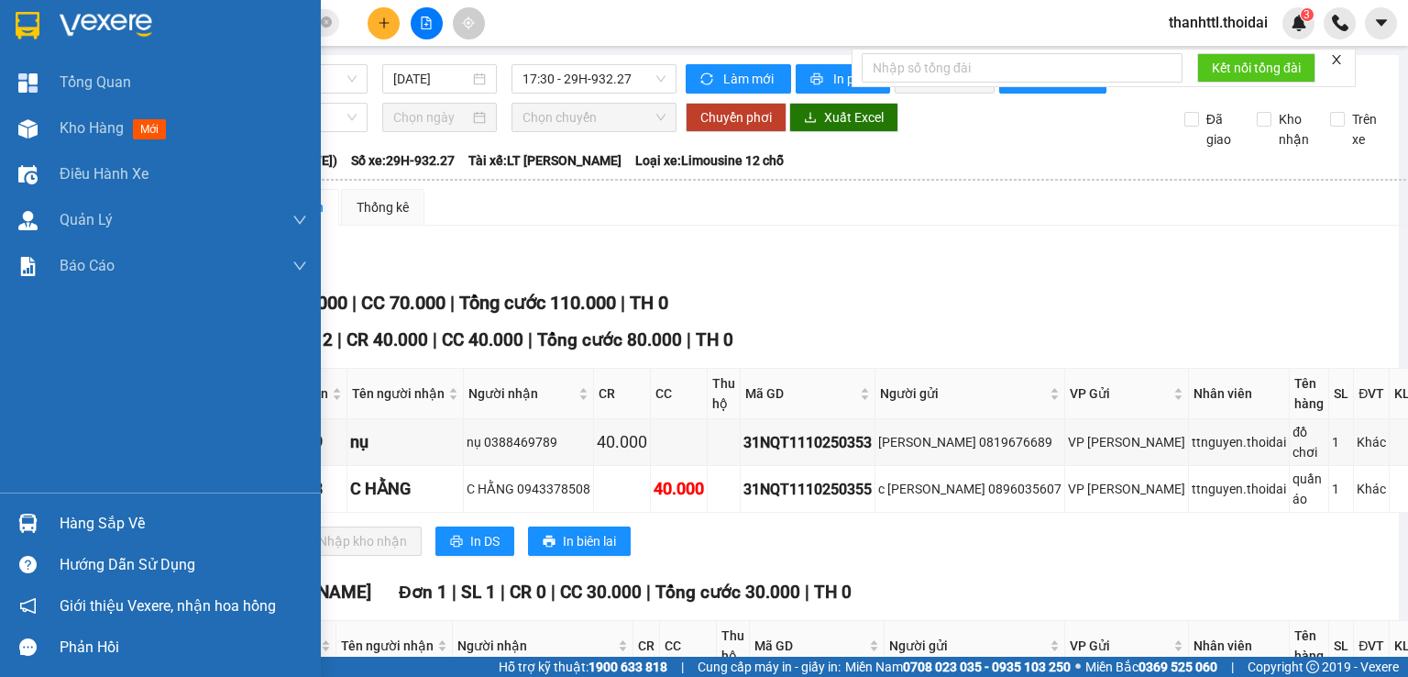
click at [68, 516] on div "Hàng sắp về" at bounding box center [184, 524] width 248 height 28
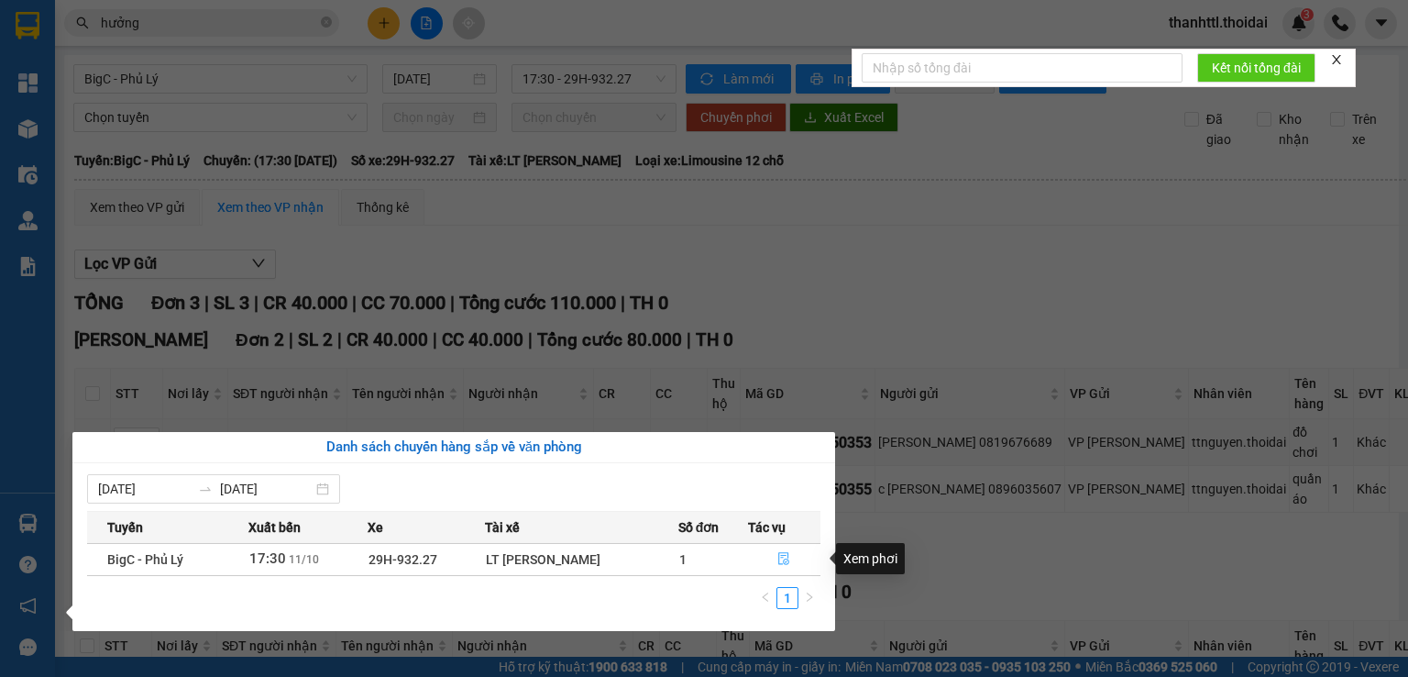
click at [778, 560] on icon "file-done" at bounding box center [783, 558] width 13 height 13
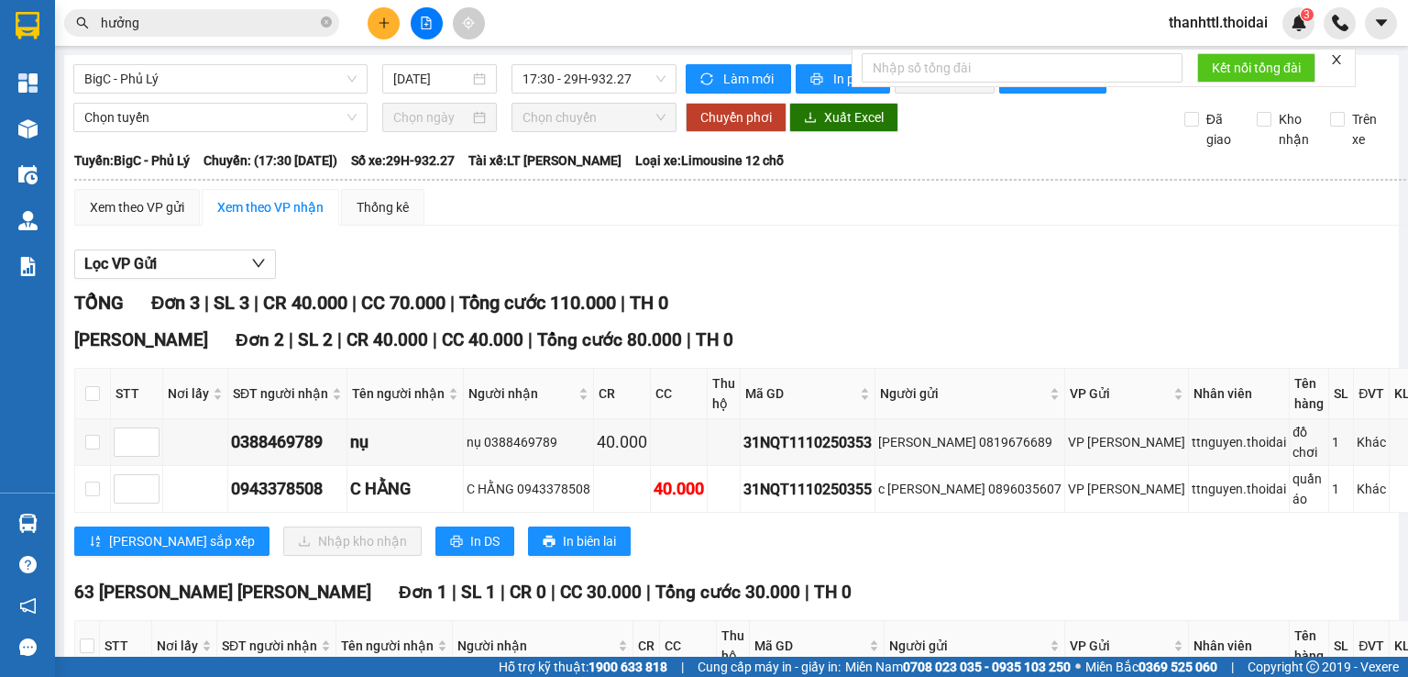
click at [1190, 33] on span "thanhttl.thoidai" at bounding box center [1218, 22] width 128 height 23
click at [1189, 63] on span "Đăng xuất" at bounding box center [1225, 57] width 93 height 20
